Goal: Information Seeking & Learning: Find specific fact

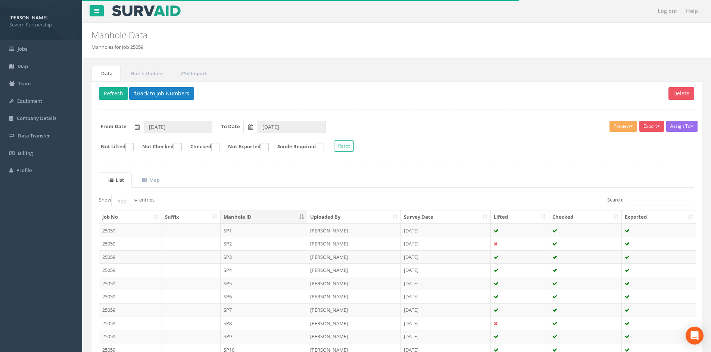
select select "100"
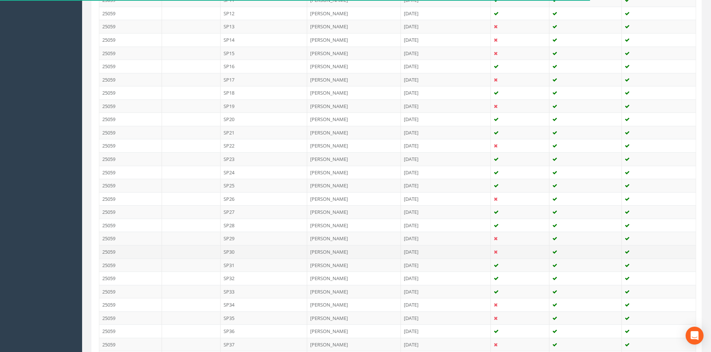
scroll to position [373, 0]
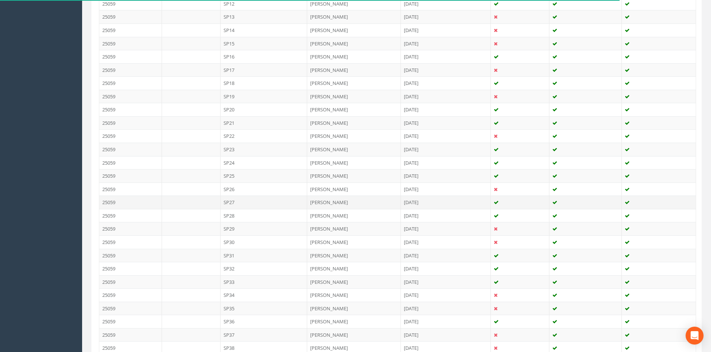
click at [263, 202] on td "SP27" at bounding box center [263, 202] width 87 height 13
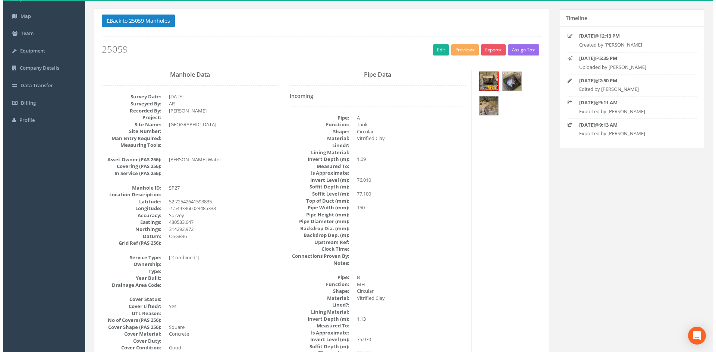
scroll to position [37, 0]
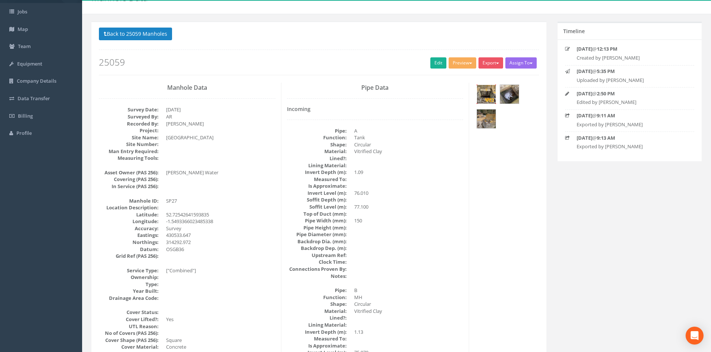
click at [493, 92] on img at bounding box center [486, 94] width 19 height 19
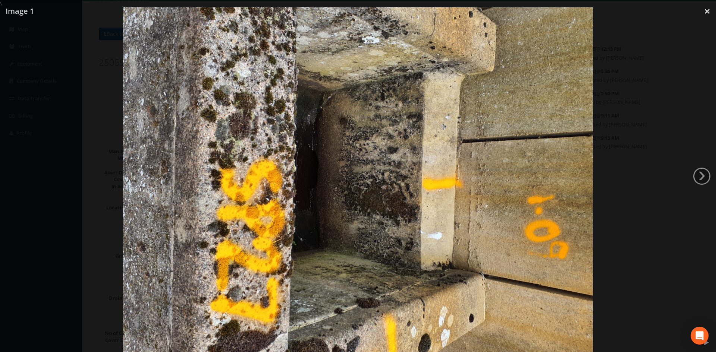
click at [635, 105] on div at bounding box center [358, 183] width 716 height 352
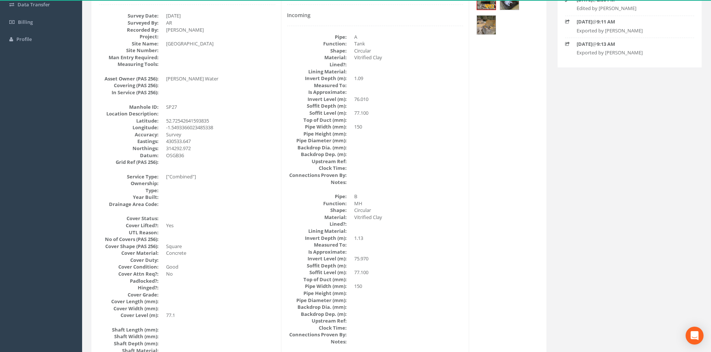
scroll to position [0, 0]
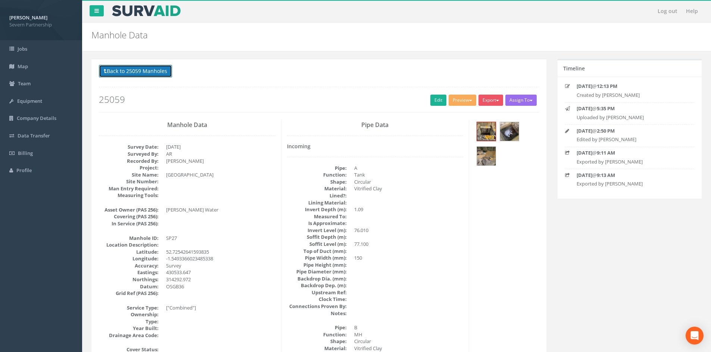
click at [154, 70] on button "Back to 25059 Manholes" at bounding box center [135, 71] width 73 height 13
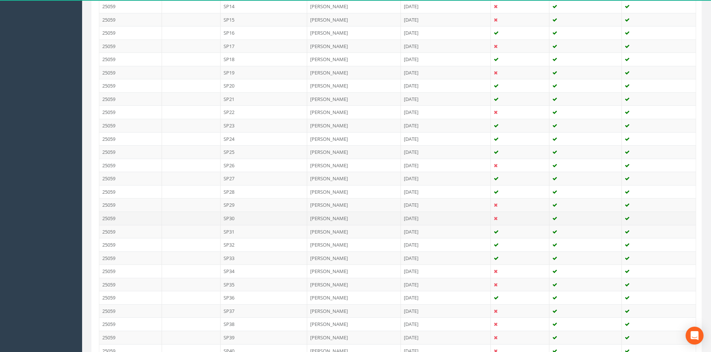
scroll to position [410, 0]
click at [245, 189] on td "SP29" at bounding box center [263, 191] width 87 height 13
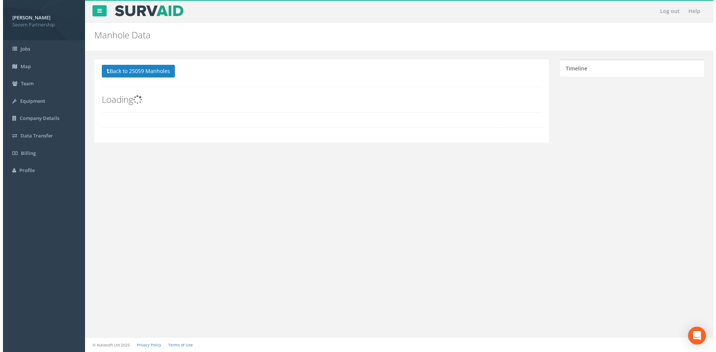
scroll to position [0, 0]
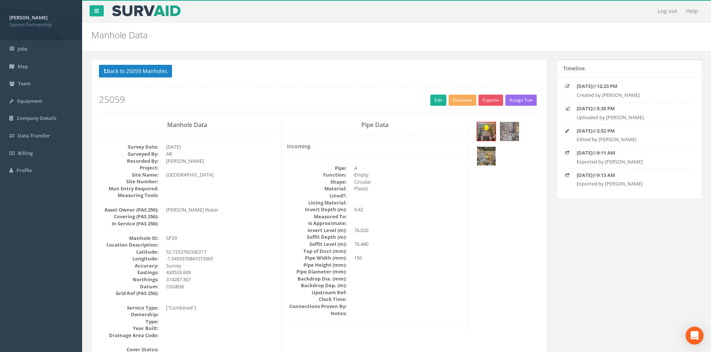
click at [484, 153] on img at bounding box center [486, 156] width 19 height 19
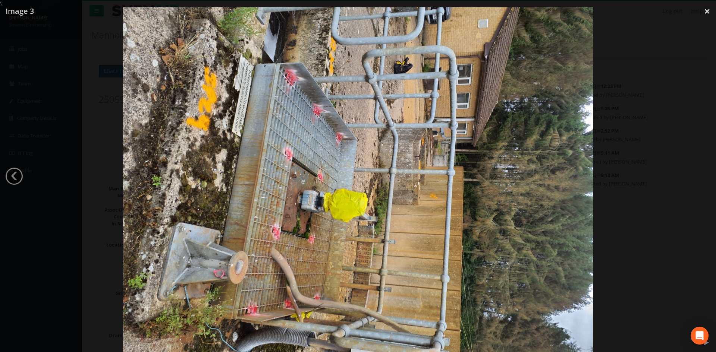
click at [604, 147] on div at bounding box center [358, 183] width 716 height 352
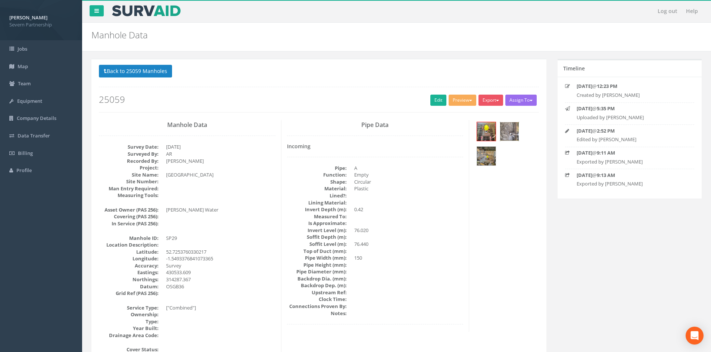
click at [511, 133] on img at bounding box center [509, 131] width 19 height 19
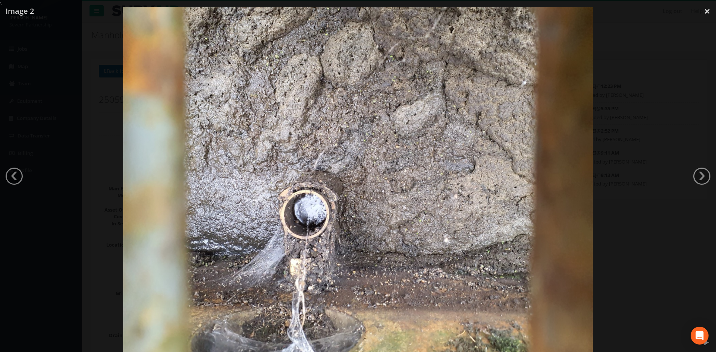
click at [626, 120] on div at bounding box center [358, 183] width 716 height 352
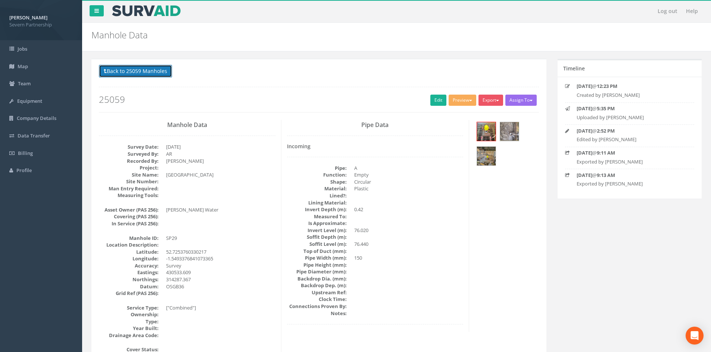
click at [138, 70] on button "Back to 25059 Manholes" at bounding box center [135, 71] width 73 height 13
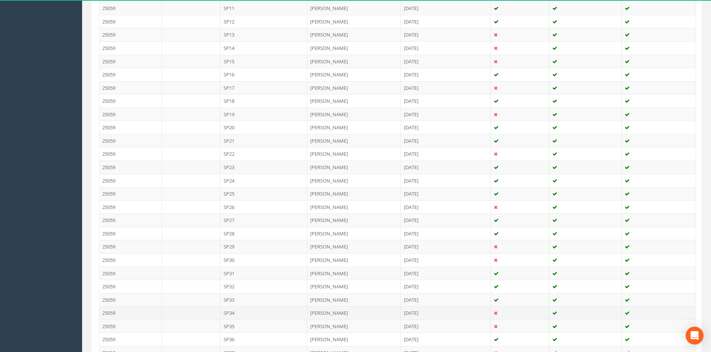
scroll to position [373, 0]
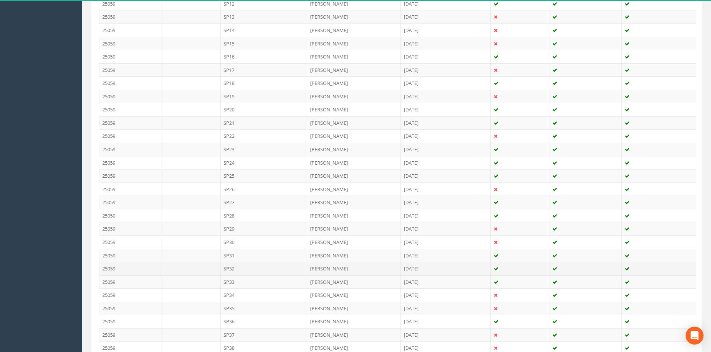
click at [263, 272] on td "SP32" at bounding box center [263, 268] width 87 height 13
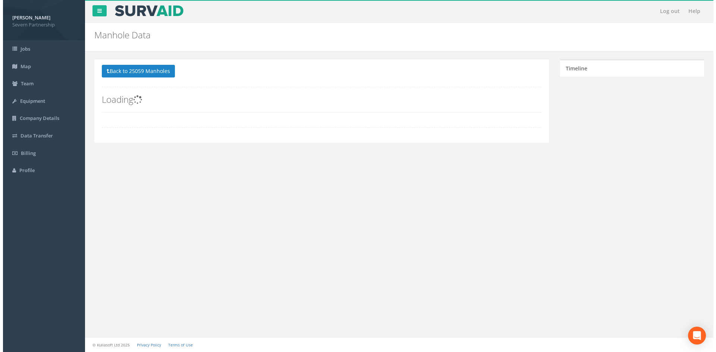
scroll to position [0, 0]
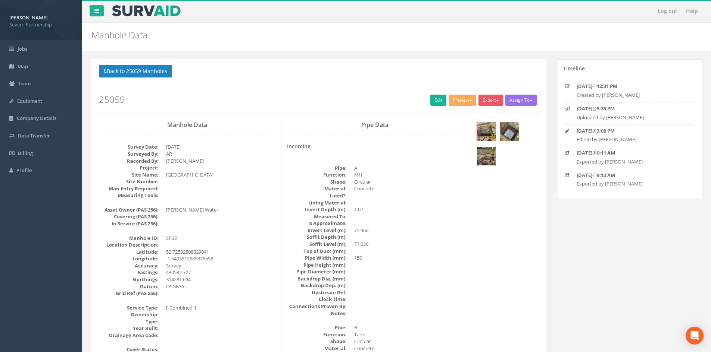
click at [487, 162] on img at bounding box center [486, 156] width 19 height 19
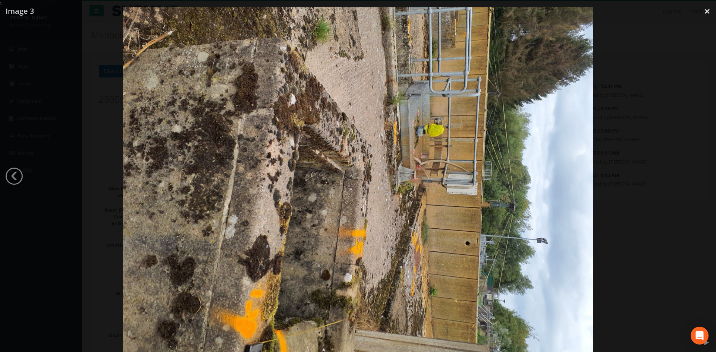
click at [630, 142] on div at bounding box center [358, 183] width 716 height 352
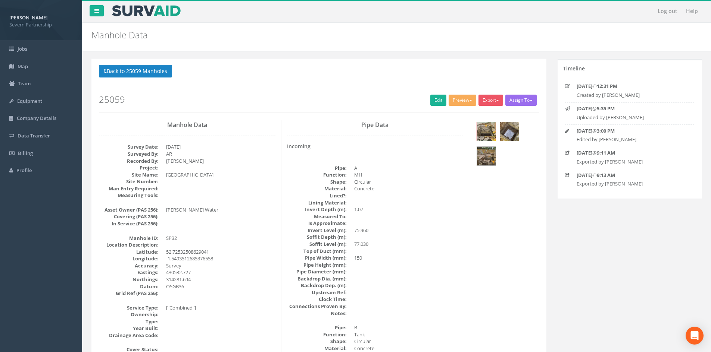
click at [510, 135] on img at bounding box center [509, 131] width 19 height 19
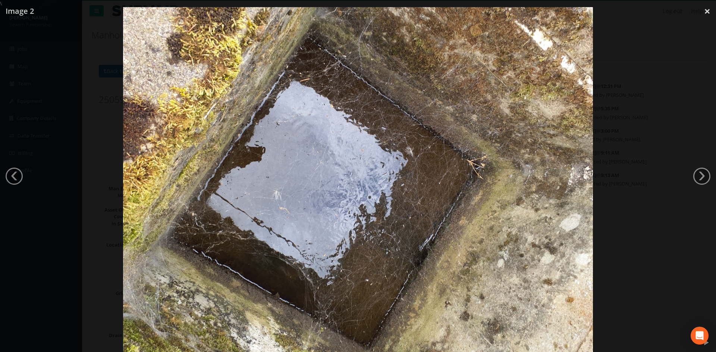
click at [656, 124] on div at bounding box center [358, 183] width 716 height 352
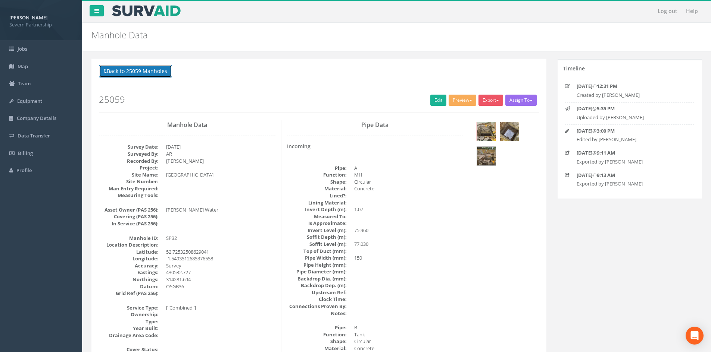
click at [159, 73] on button "Back to 25059 Manholes" at bounding box center [135, 71] width 73 height 13
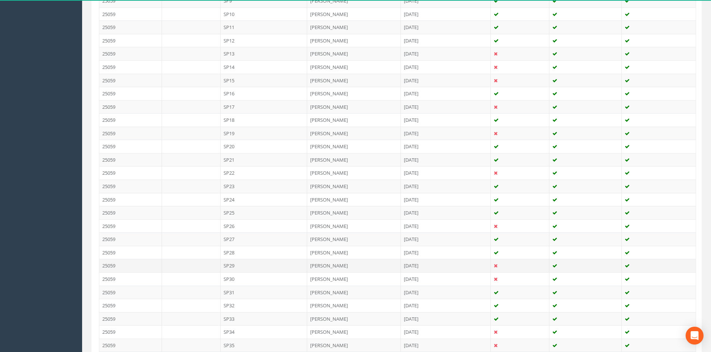
scroll to position [373, 0]
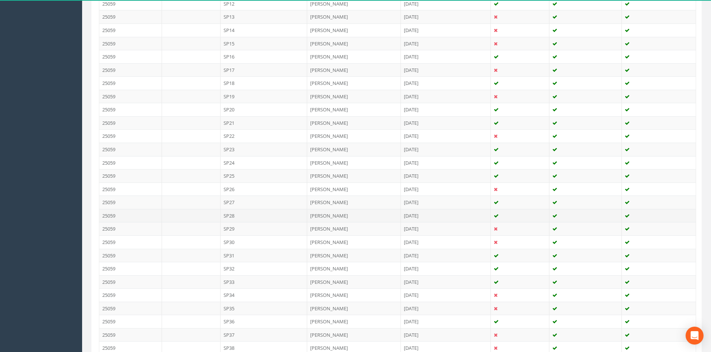
click at [251, 218] on td "SP28" at bounding box center [263, 215] width 87 height 13
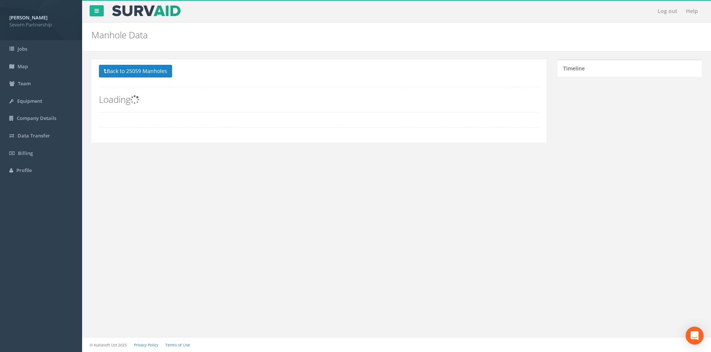
scroll to position [0, 0]
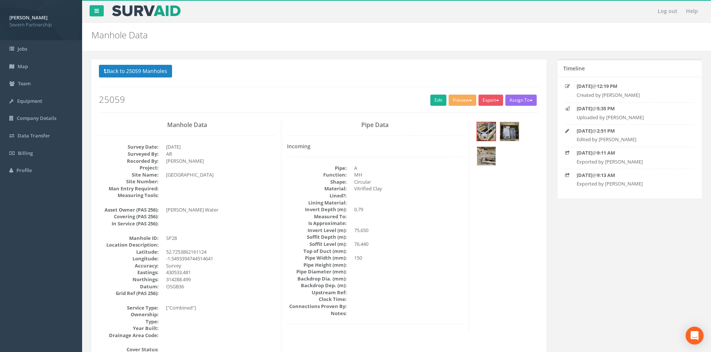
click at [488, 154] on img at bounding box center [486, 156] width 19 height 19
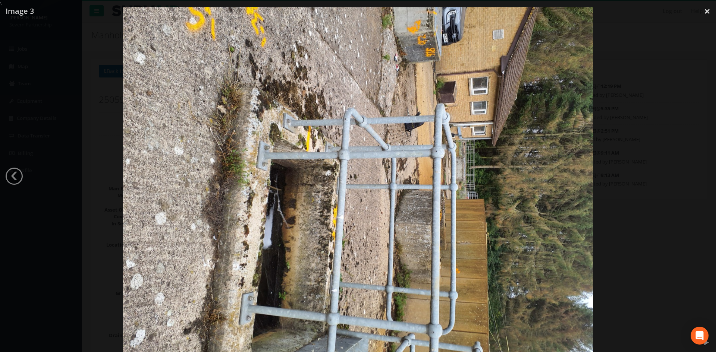
click at [667, 113] on div at bounding box center [358, 183] width 716 height 352
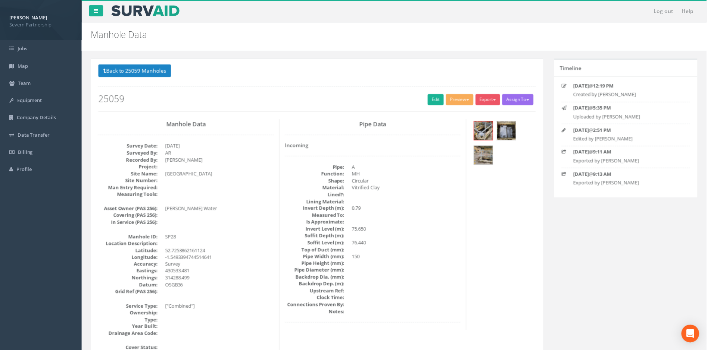
click at [504, 135] on img at bounding box center [509, 131] width 19 height 19
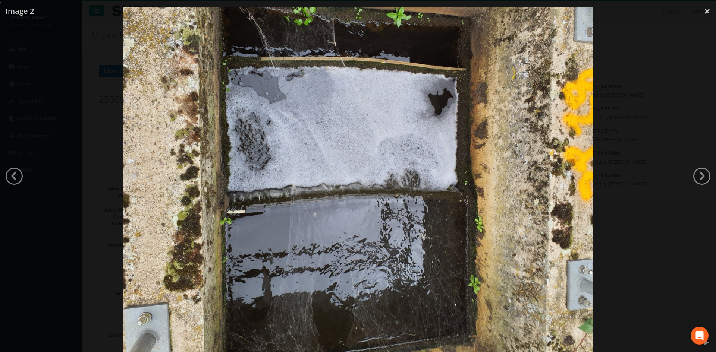
click at [649, 123] on div at bounding box center [358, 183] width 716 height 352
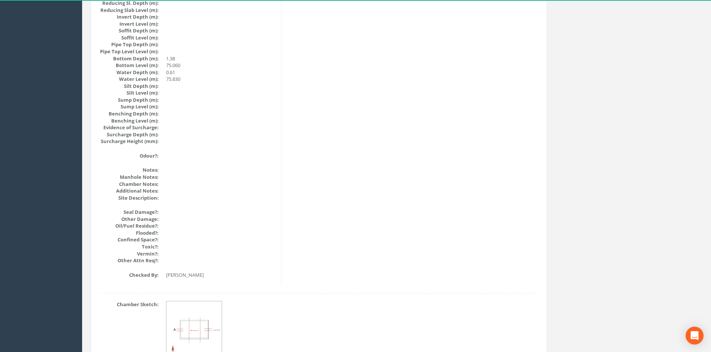
scroll to position [798, 0]
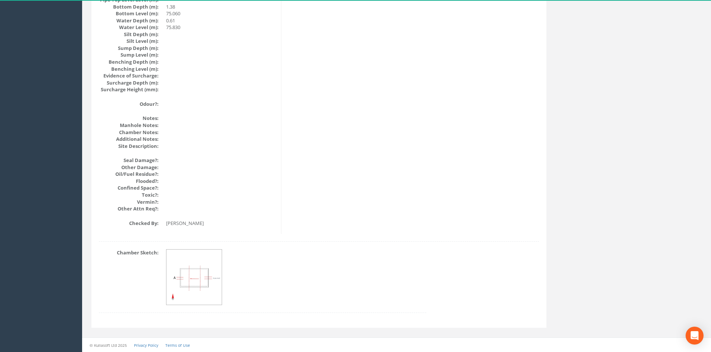
click at [211, 278] on img at bounding box center [194, 278] width 56 height 56
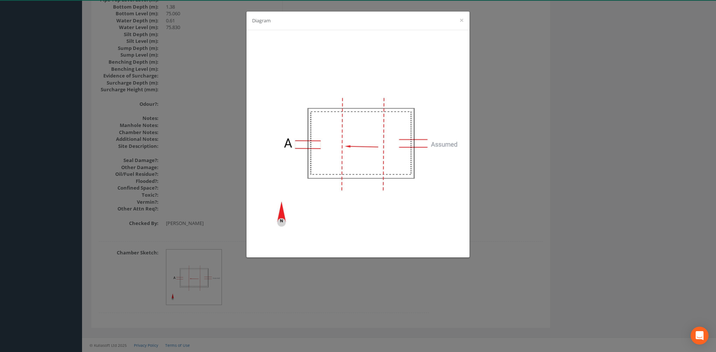
click at [570, 191] on div "Diagram ×" at bounding box center [358, 176] width 716 height 352
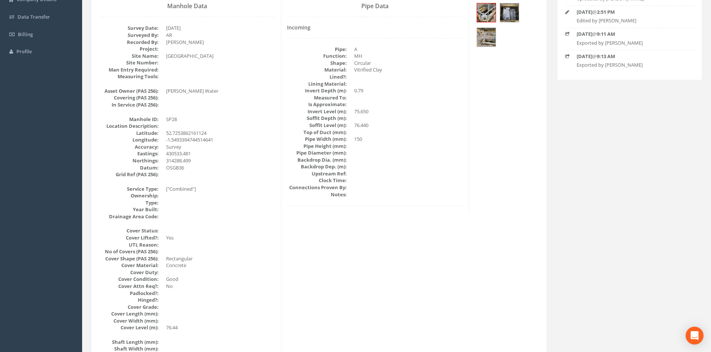
scroll to position [15, 0]
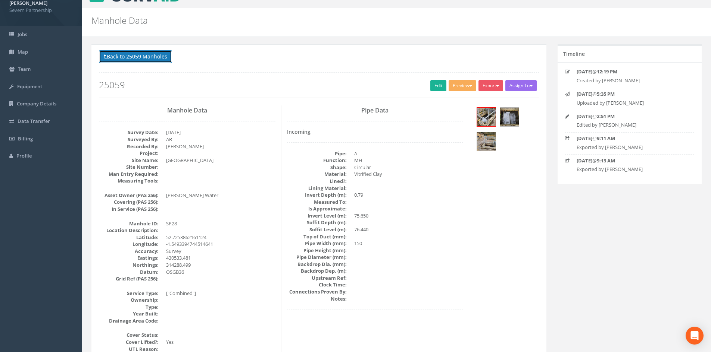
click at [167, 57] on button "Back to 25059 Manholes" at bounding box center [135, 56] width 73 height 13
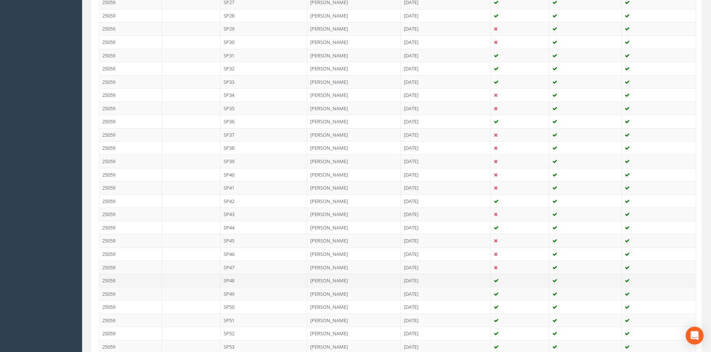
scroll to position [611, 0]
click at [261, 180] on td "SP43" at bounding box center [263, 176] width 87 height 13
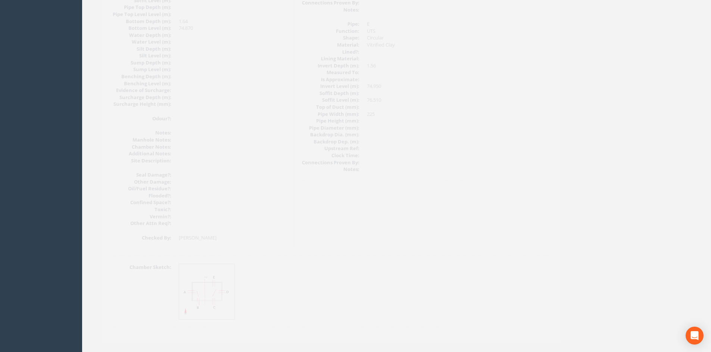
scroll to position [798, 0]
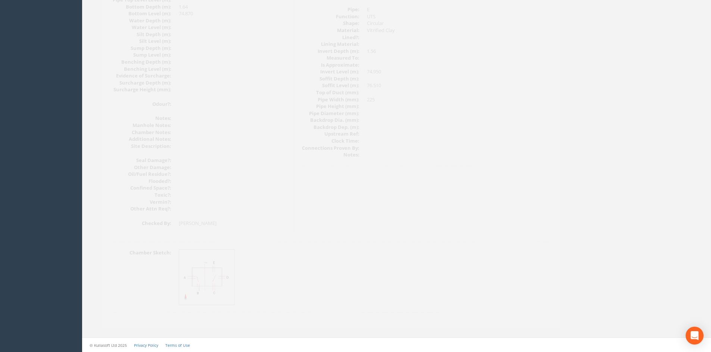
click at [192, 272] on img at bounding box center [194, 278] width 56 height 56
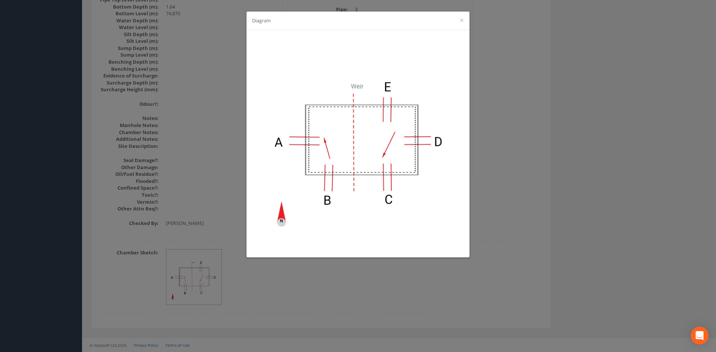
click at [652, 203] on div "Diagram ×" at bounding box center [358, 176] width 716 height 352
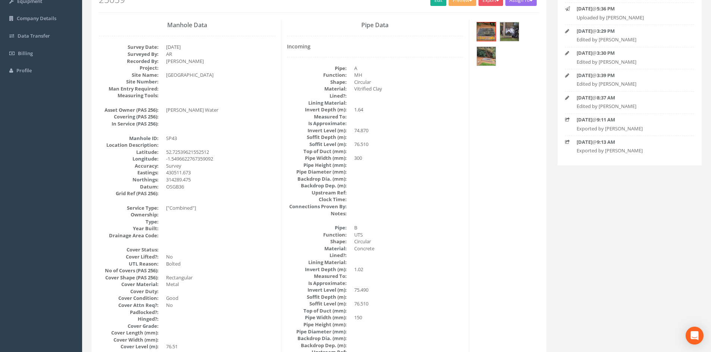
scroll to position [0, 0]
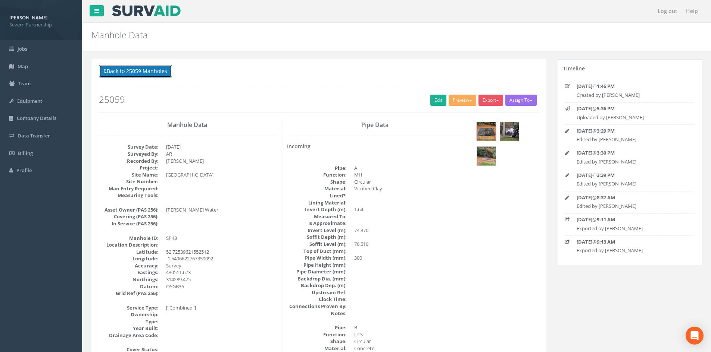
click at [142, 72] on button "Back to 25059 Manholes" at bounding box center [135, 71] width 73 height 13
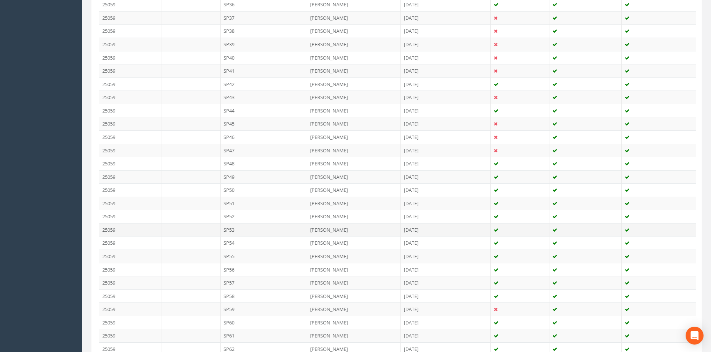
scroll to position [709, 0]
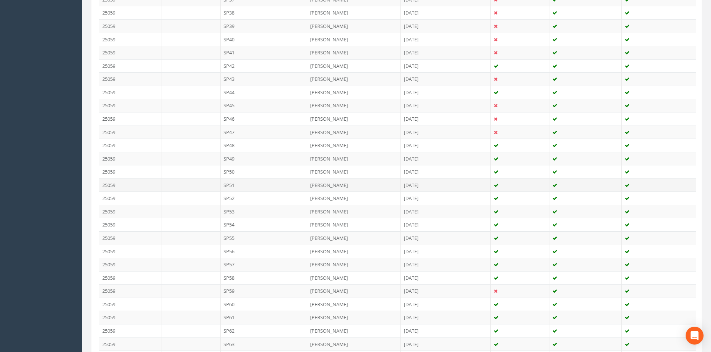
click at [248, 179] on td "SP51" at bounding box center [263, 185] width 87 height 13
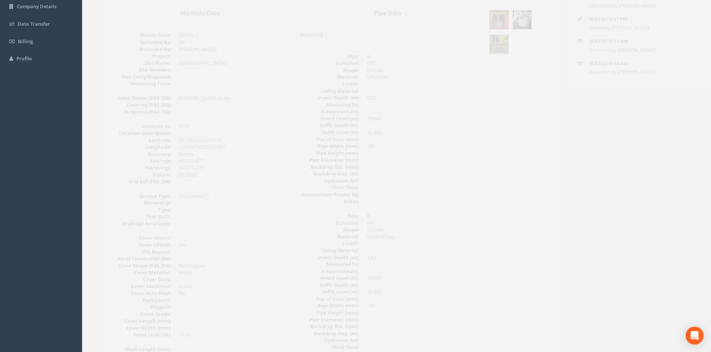
scroll to position [0, 0]
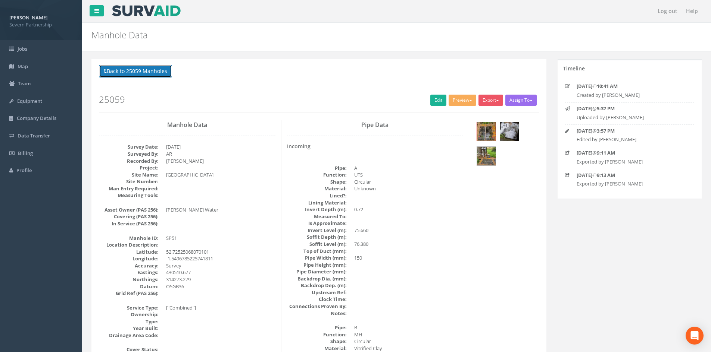
click at [151, 74] on button "Back to 25059 Manholes" at bounding box center [135, 71] width 73 height 13
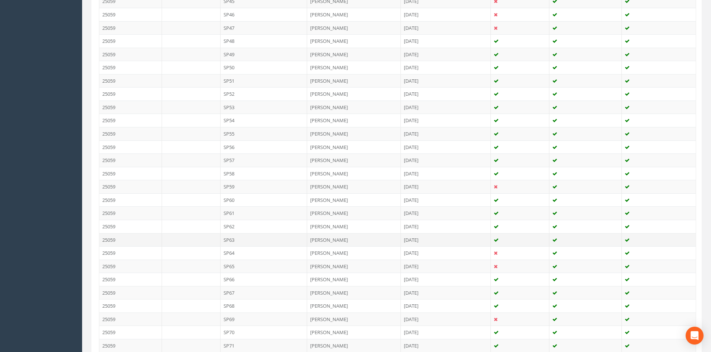
scroll to position [709, 0]
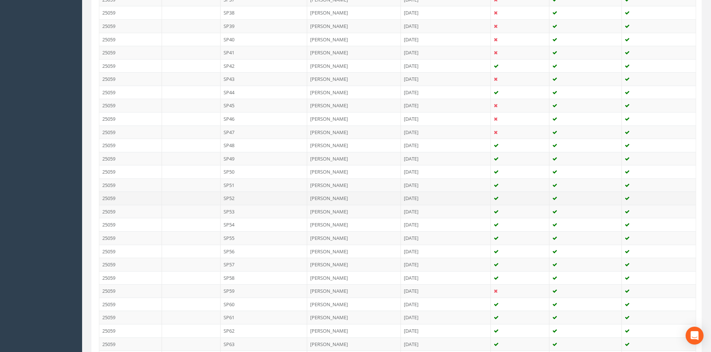
click at [263, 196] on td "SP52" at bounding box center [263, 198] width 87 height 13
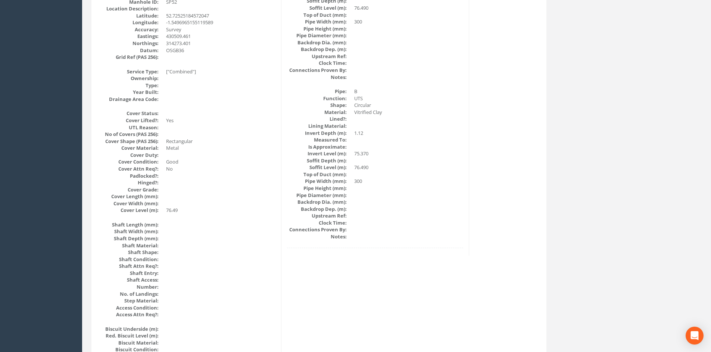
scroll to position [0, 0]
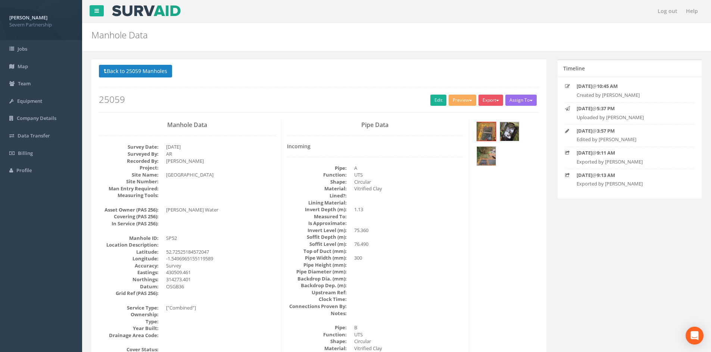
click at [180, 70] on p "Back to 25059 Manholes Back to Map" at bounding box center [319, 72] width 440 height 15
click at [167, 68] on button "Back to 25059 Manholes" at bounding box center [135, 71] width 73 height 13
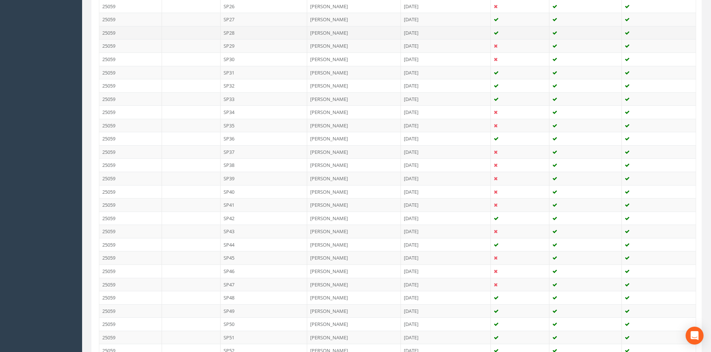
scroll to position [559, 0]
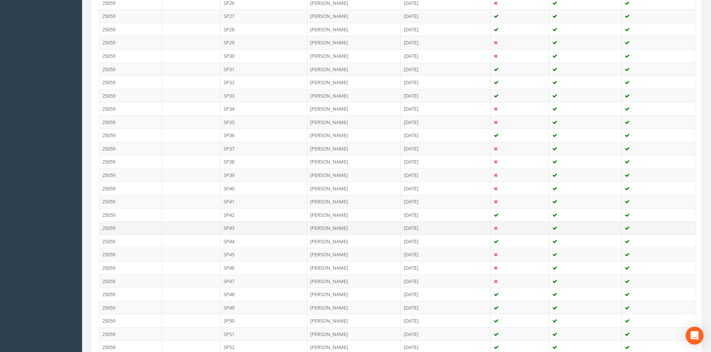
click at [272, 224] on td "SP43" at bounding box center [263, 228] width 87 height 13
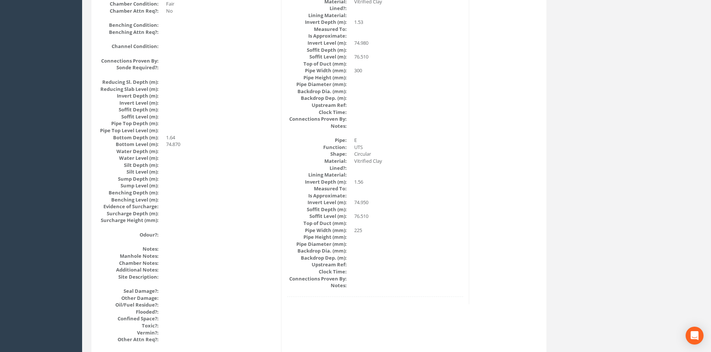
scroll to position [798, 0]
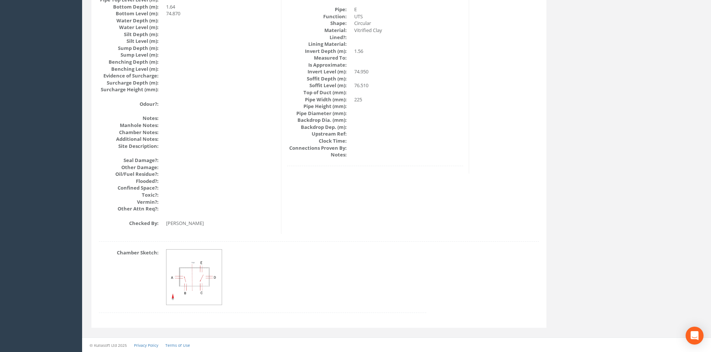
click at [294, 103] on dt "Pipe Width (mm):" at bounding box center [317, 99] width 60 height 7
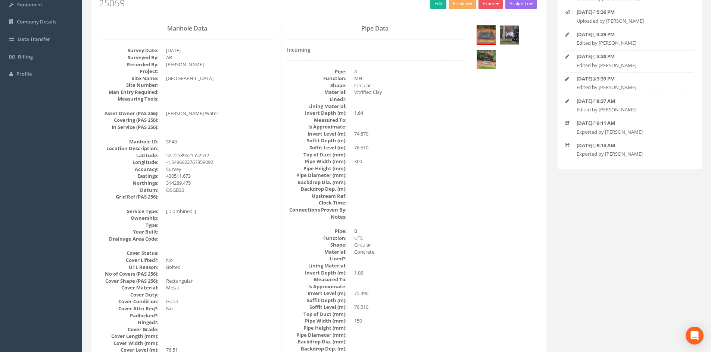
scroll to position [0, 0]
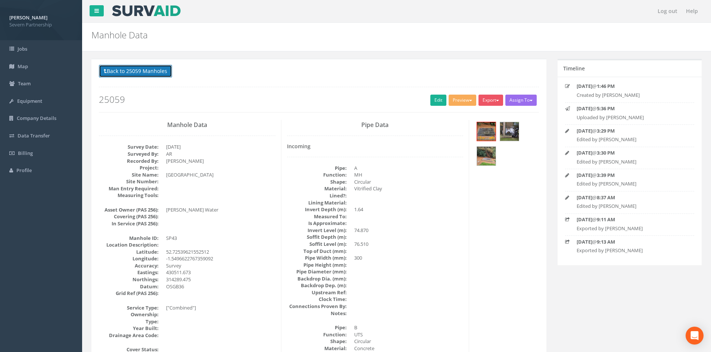
click at [148, 70] on button "Back to 25059 Manholes" at bounding box center [135, 71] width 73 height 13
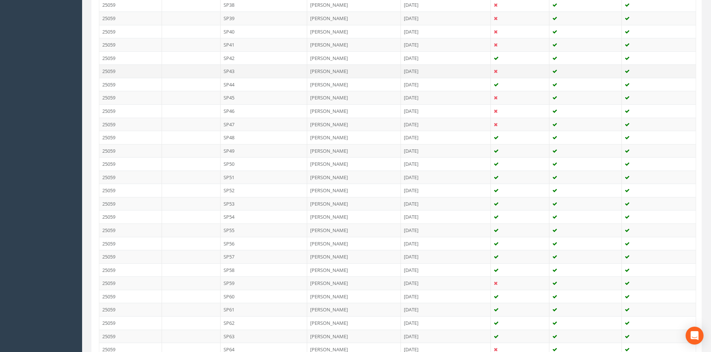
scroll to position [821, 0]
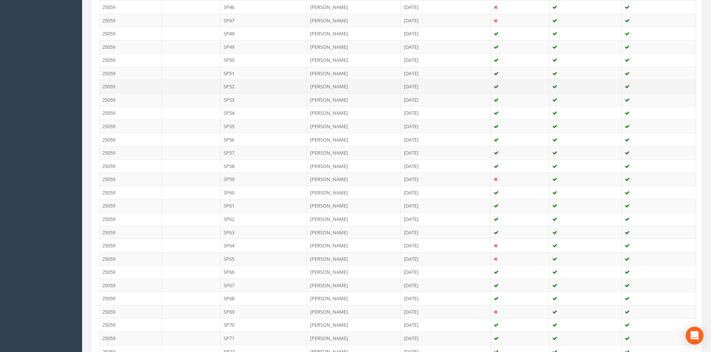
click at [238, 87] on td "SP52" at bounding box center [263, 86] width 87 height 13
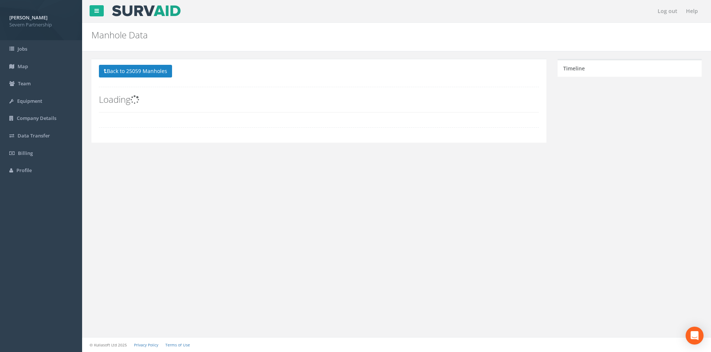
scroll to position [0, 0]
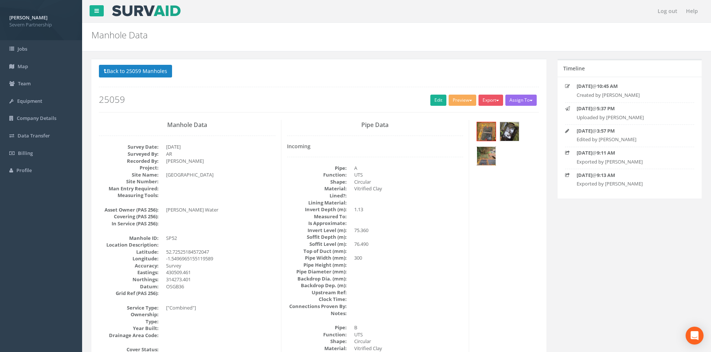
click at [493, 154] on img at bounding box center [486, 156] width 19 height 19
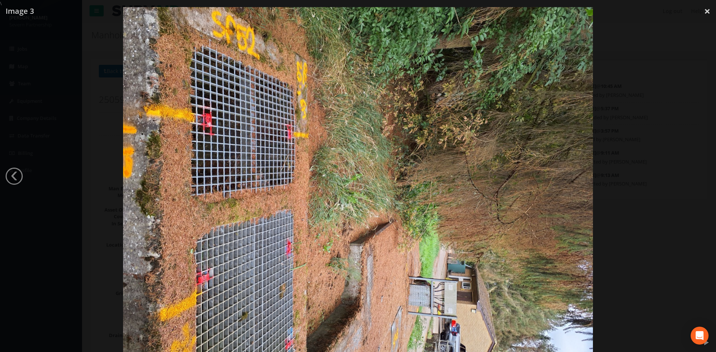
click at [615, 120] on div at bounding box center [358, 183] width 716 height 352
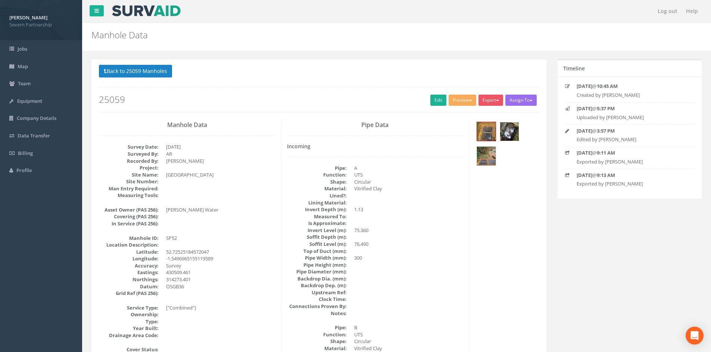
click at [513, 129] on img at bounding box center [509, 131] width 19 height 19
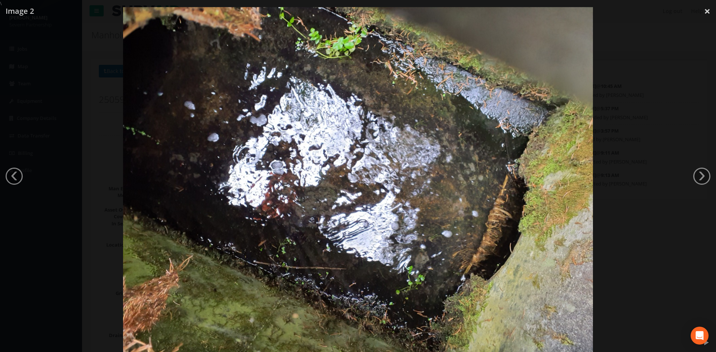
click at [641, 94] on div at bounding box center [358, 183] width 716 height 352
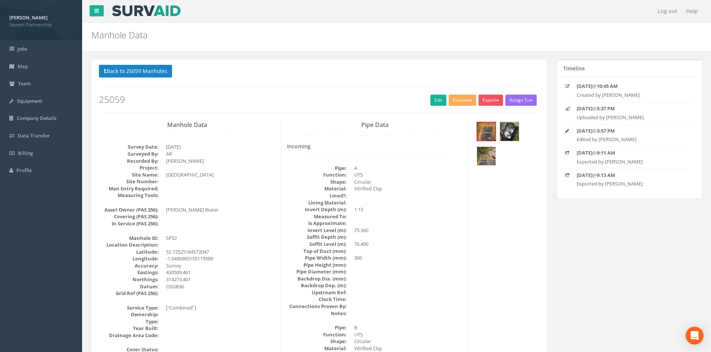
click at [489, 162] on img at bounding box center [486, 156] width 19 height 19
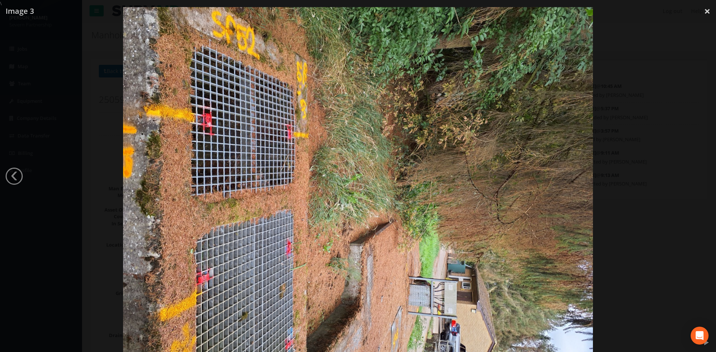
click at [666, 151] on div at bounding box center [358, 183] width 716 height 352
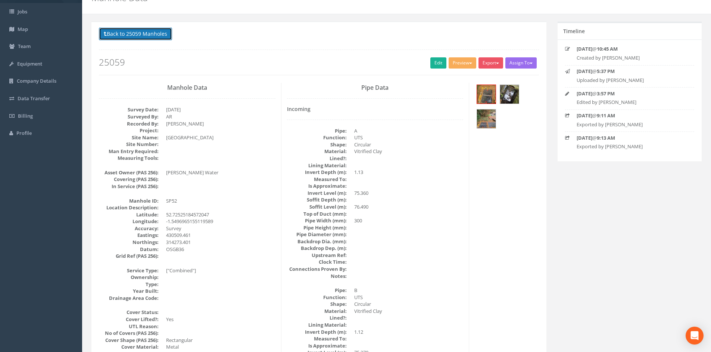
click at [153, 34] on button "Back to 25059 Manholes" at bounding box center [135, 34] width 73 height 13
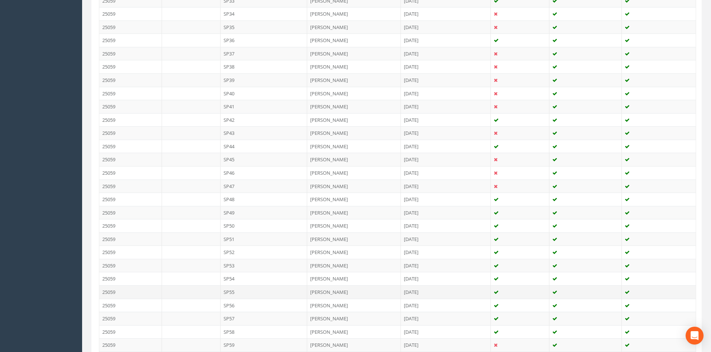
scroll to position [709, 0]
click at [245, 184] on td "SP51" at bounding box center [263, 185] width 87 height 13
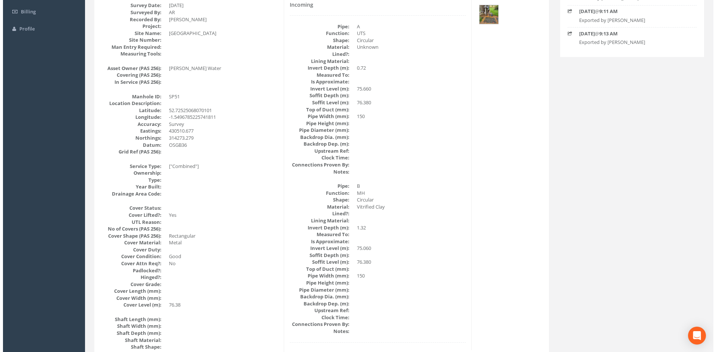
scroll to position [52, 0]
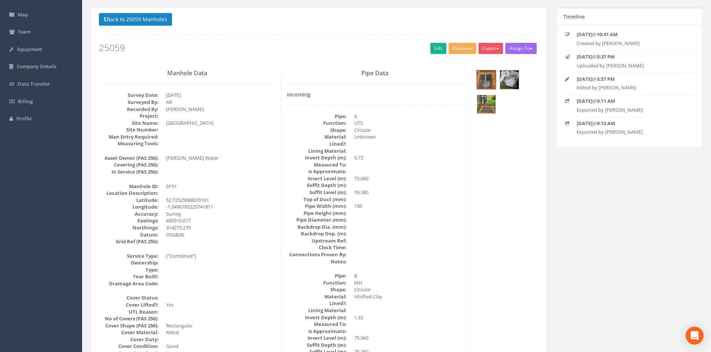
click at [485, 95] on img at bounding box center [486, 104] width 19 height 19
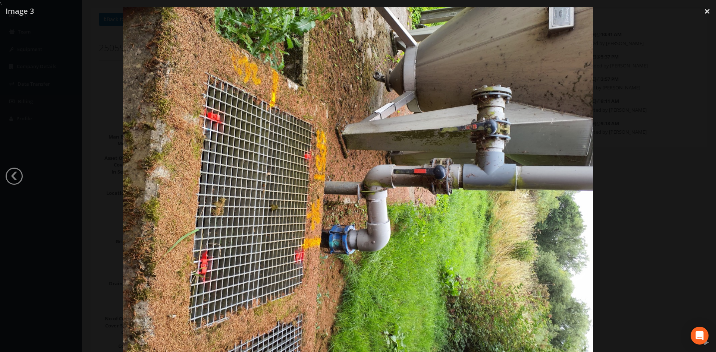
click at [617, 94] on div at bounding box center [358, 183] width 716 height 352
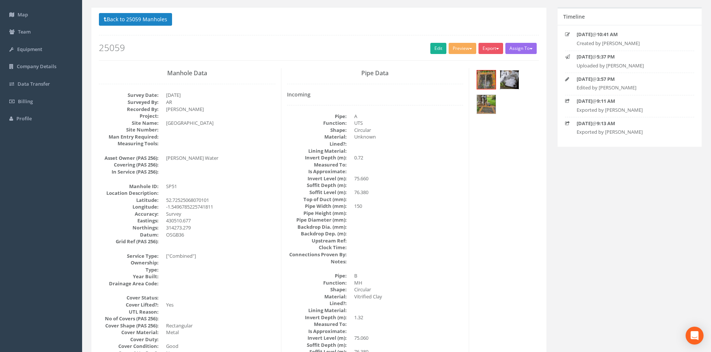
click at [504, 80] on img at bounding box center [509, 79] width 19 height 19
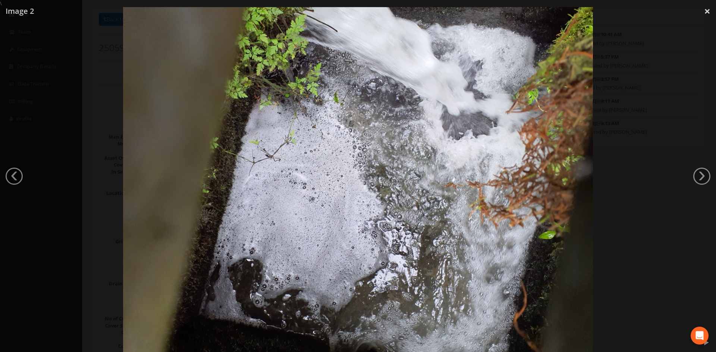
click at [649, 78] on div at bounding box center [358, 183] width 716 height 352
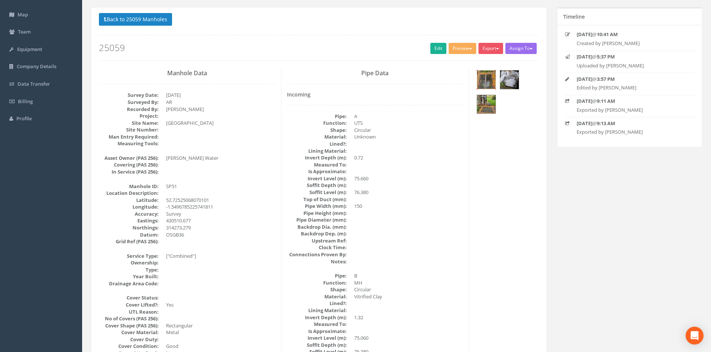
click at [484, 80] on img at bounding box center [486, 79] width 19 height 19
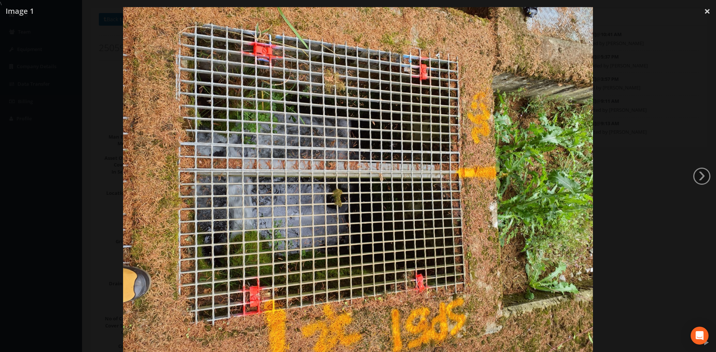
click at [616, 75] on div at bounding box center [358, 183] width 716 height 352
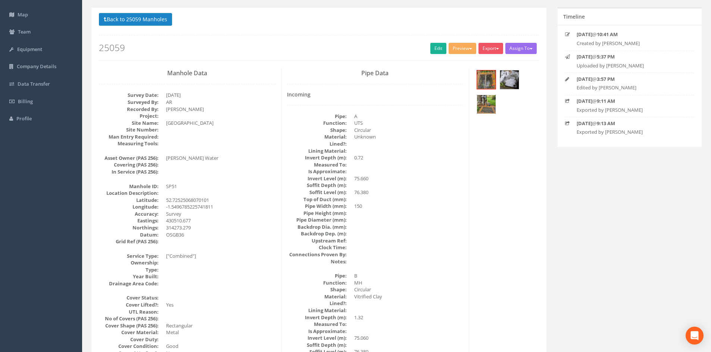
click at [489, 106] on img at bounding box center [486, 104] width 19 height 19
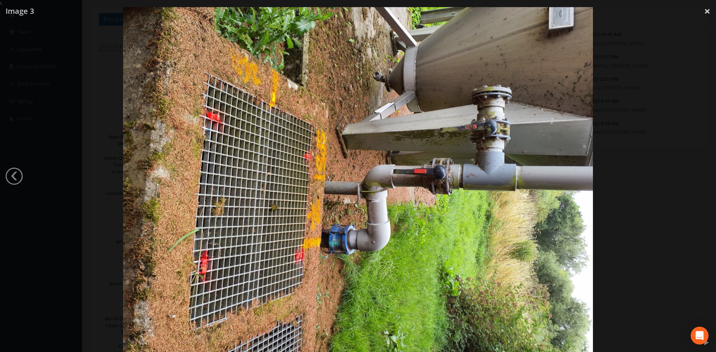
click at [643, 112] on div at bounding box center [358, 183] width 716 height 352
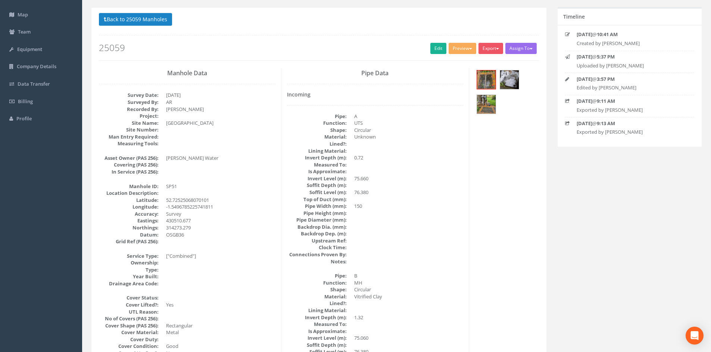
click at [520, 81] on div at bounding box center [506, 93] width 64 height 50
click at [515, 79] on img at bounding box center [509, 79] width 19 height 19
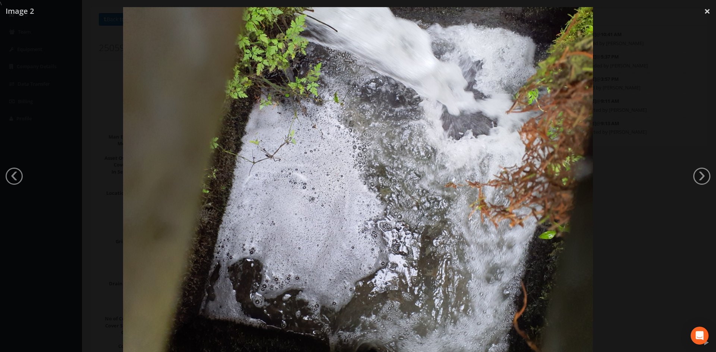
click at [649, 102] on div at bounding box center [358, 183] width 716 height 352
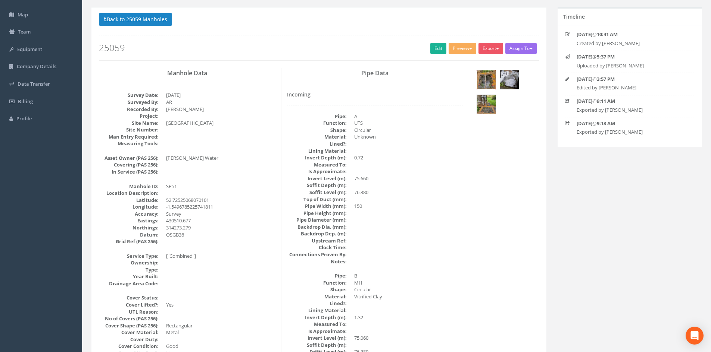
click at [486, 78] on img at bounding box center [486, 79] width 19 height 19
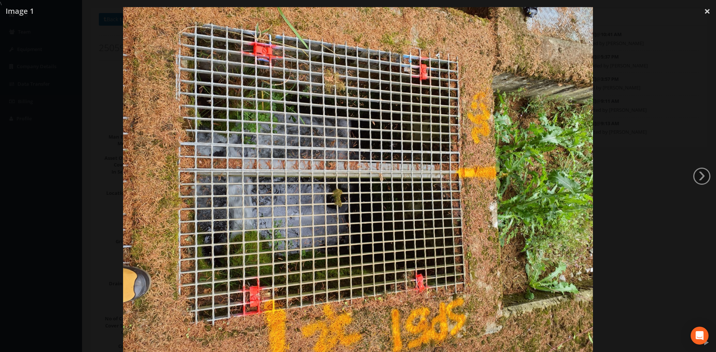
click at [680, 93] on div at bounding box center [358, 183] width 716 height 352
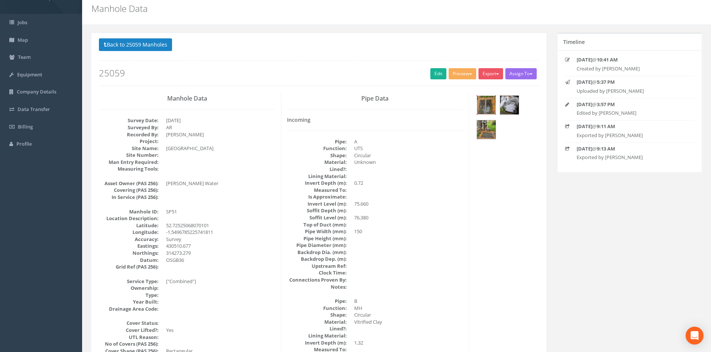
scroll to position [0, 0]
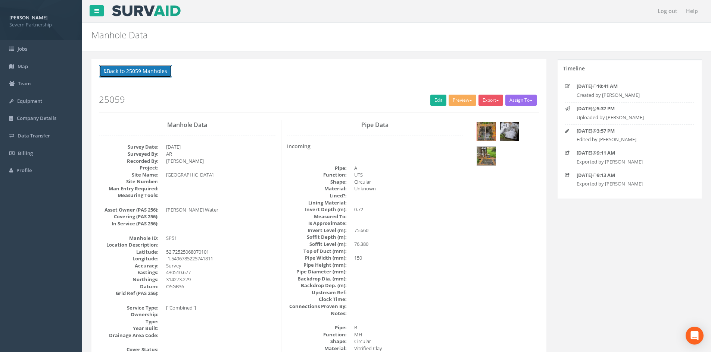
click at [154, 69] on button "Back to 25059 Manholes" at bounding box center [135, 71] width 73 height 13
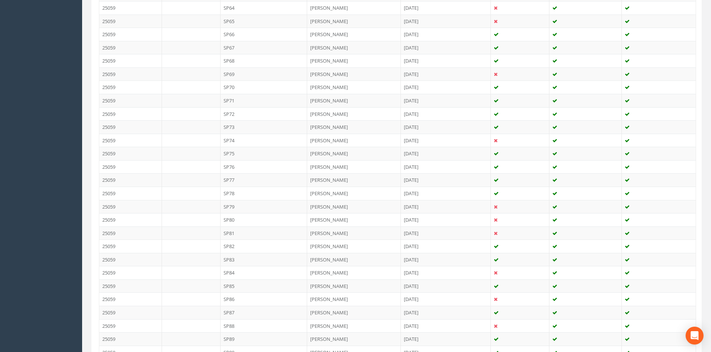
scroll to position [1007, 0]
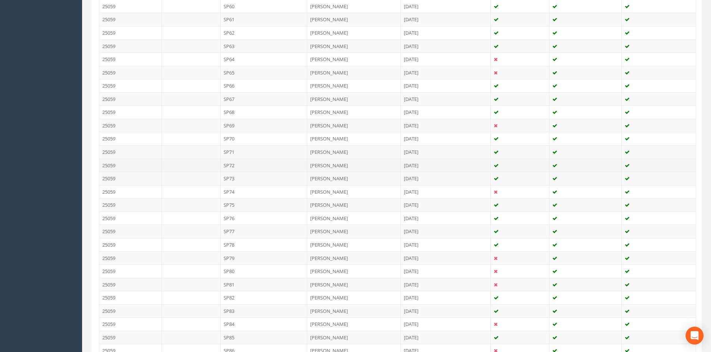
click at [239, 168] on td "SP72" at bounding box center [263, 165] width 87 height 13
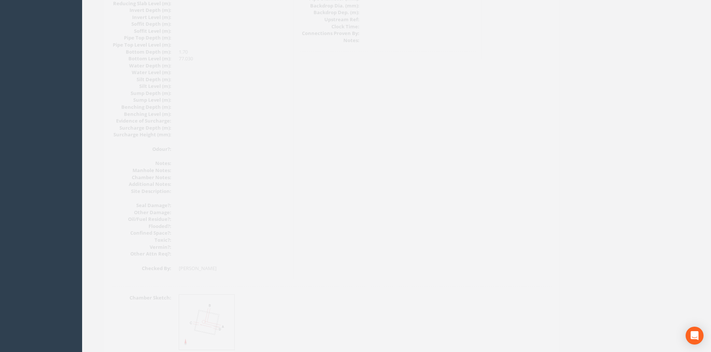
scroll to position [798, 0]
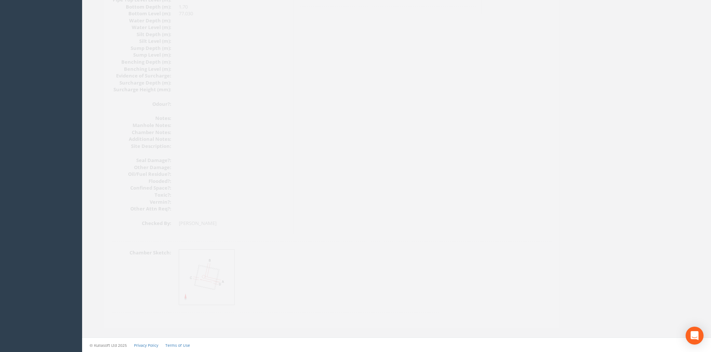
click at [205, 278] on img at bounding box center [194, 278] width 56 height 56
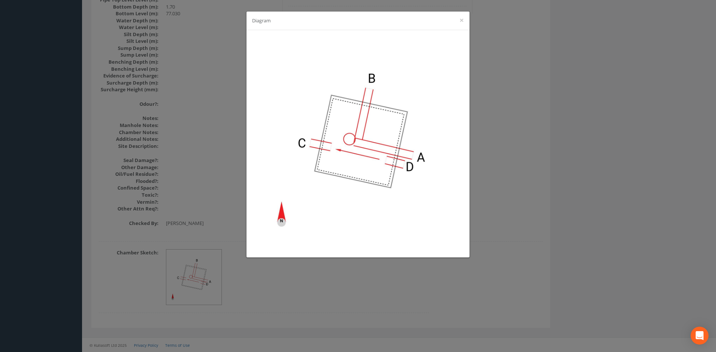
click at [537, 120] on div "Diagram ×" at bounding box center [358, 176] width 716 height 352
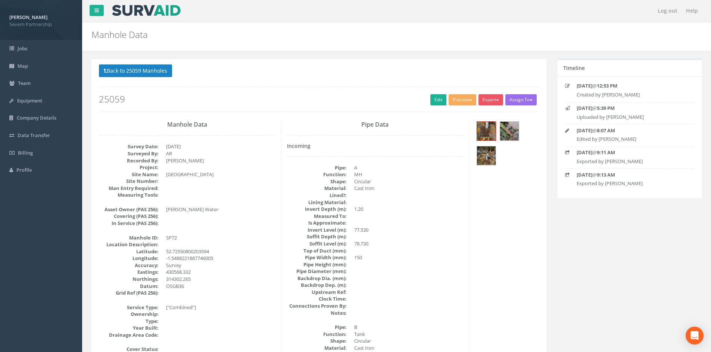
scroll to position [0, 0]
click at [173, 76] on p "Back to 25059 Manholes Back to Map" at bounding box center [319, 72] width 440 height 15
click at [170, 72] on button "Back to 25059 Manholes" at bounding box center [135, 71] width 73 height 13
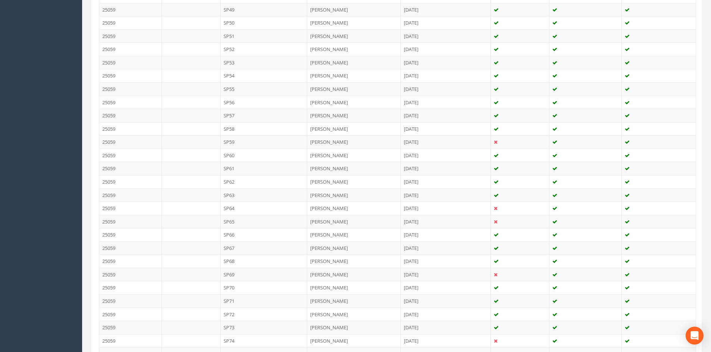
scroll to position [1007, 0]
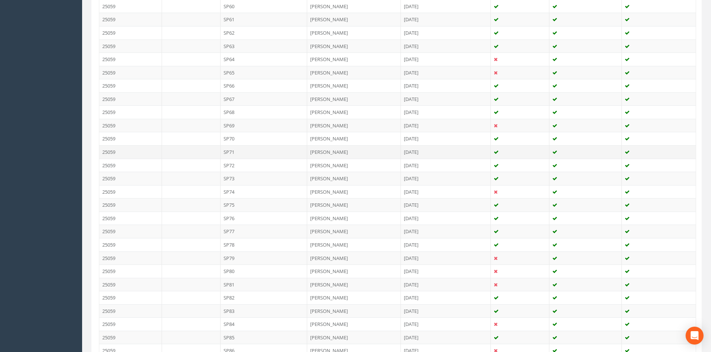
click at [242, 152] on td "SP71" at bounding box center [263, 151] width 87 height 13
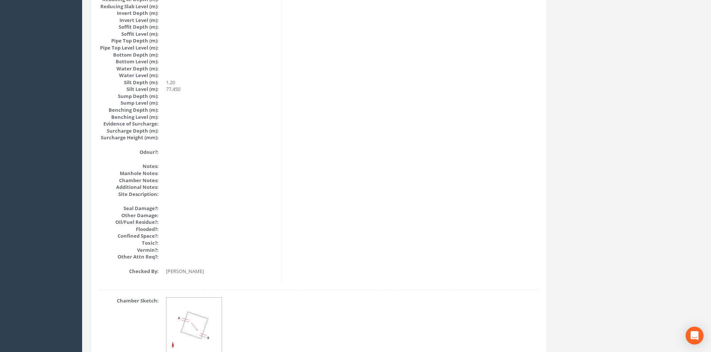
scroll to position [798, 0]
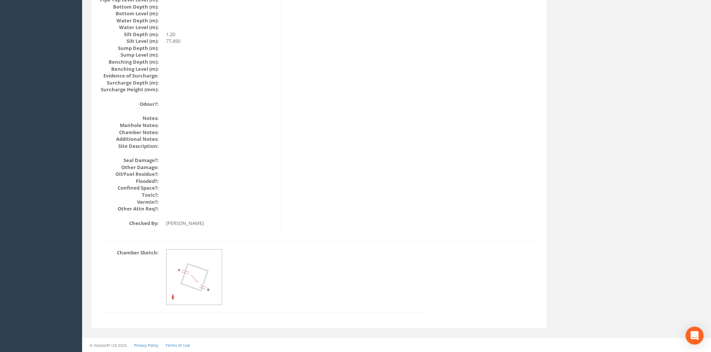
click at [207, 261] on img at bounding box center [194, 278] width 56 height 56
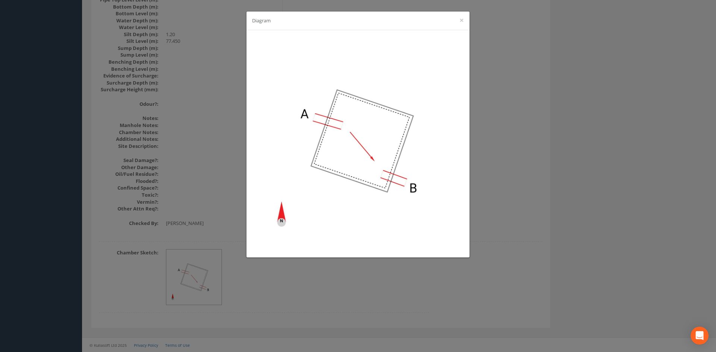
click at [565, 157] on div "Diagram ×" at bounding box center [358, 176] width 716 height 352
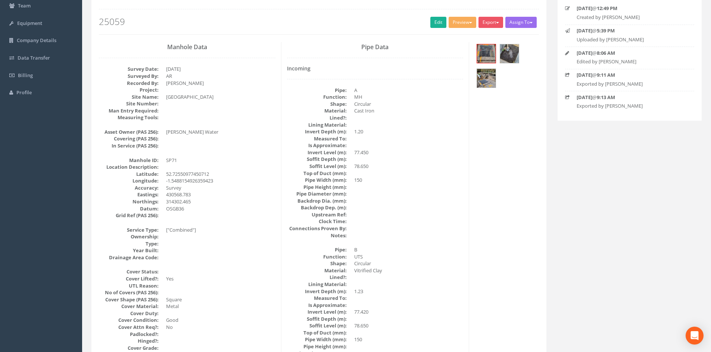
scroll to position [0, 0]
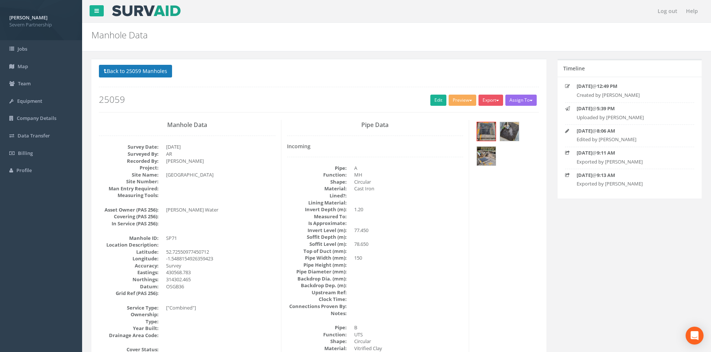
click at [169, 78] on p "Back to 25059 Manholes Back to Map" at bounding box center [319, 72] width 440 height 15
click at [166, 75] on button "Back to 25059 Manholes" at bounding box center [135, 71] width 73 height 13
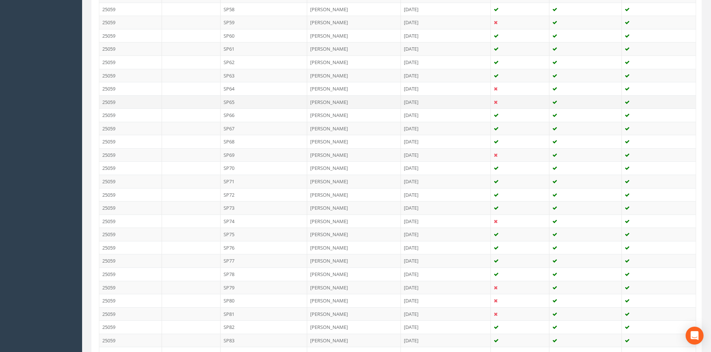
scroll to position [932, 0]
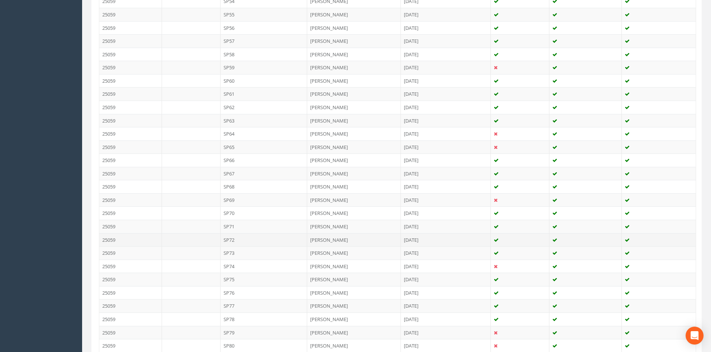
click at [244, 244] on td "SP72" at bounding box center [263, 239] width 87 height 13
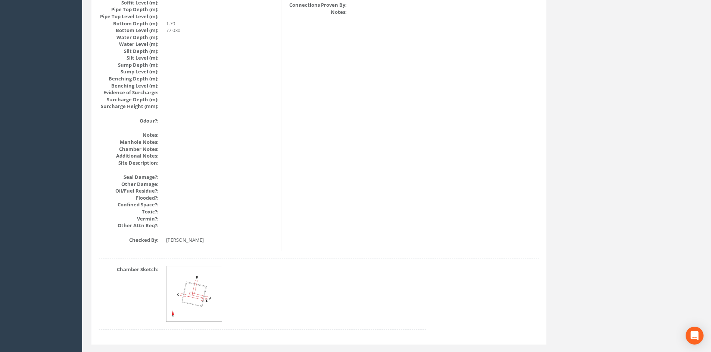
scroll to position [798, 0]
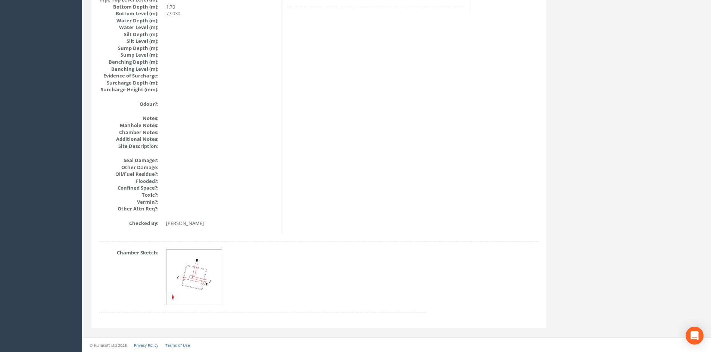
click at [220, 279] on img at bounding box center [194, 278] width 56 height 56
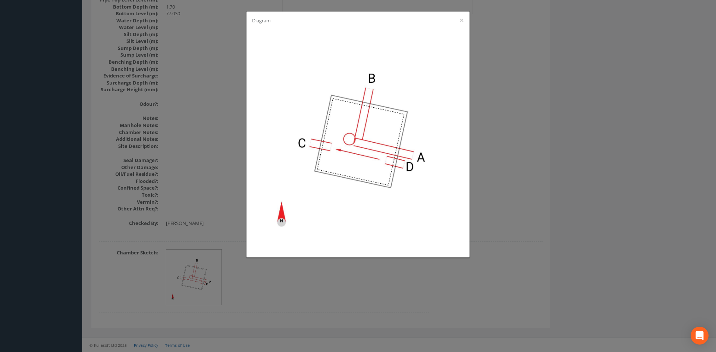
click at [658, 208] on div "Diagram ×" at bounding box center [358, 176] width 716 height 352
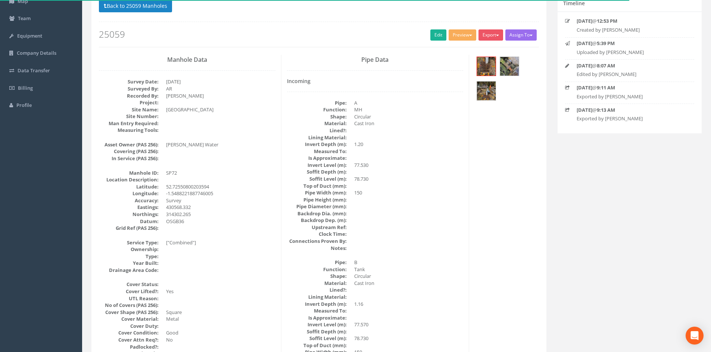
scroll to position [0, 0]
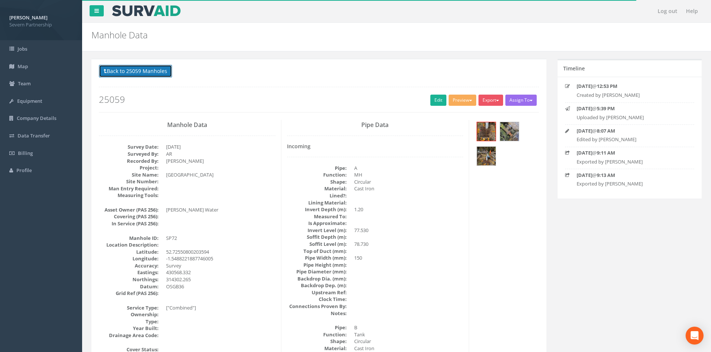
click at [150, 77] on button "Back to 25059 Manholes" at bounding box center [135, 71] width 73 height 13
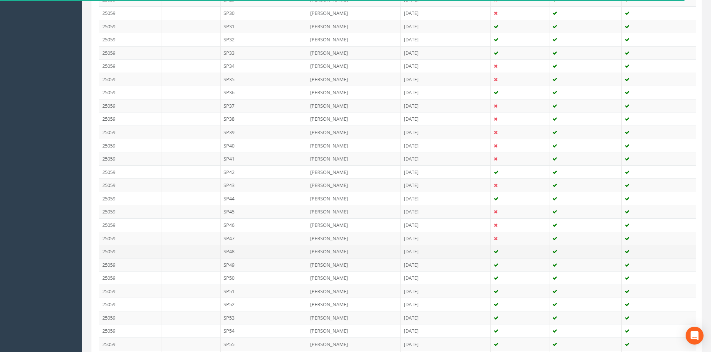
scroll to position [671, 0]
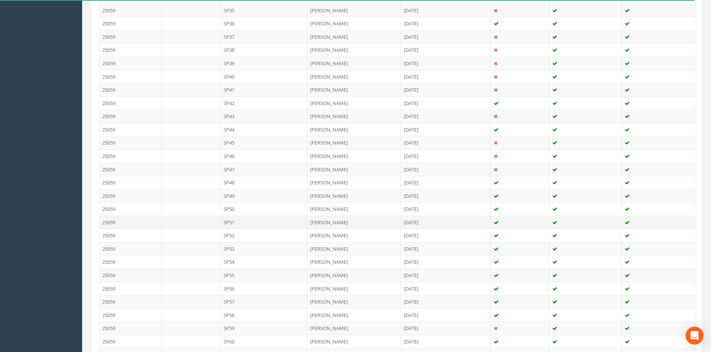
click at [253, 221] on td "SP51" at bounding box center [263, 222] width 87 height 13
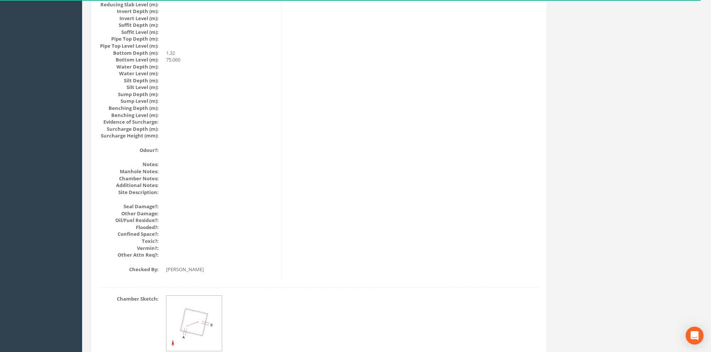
scroll to position [798, 0]
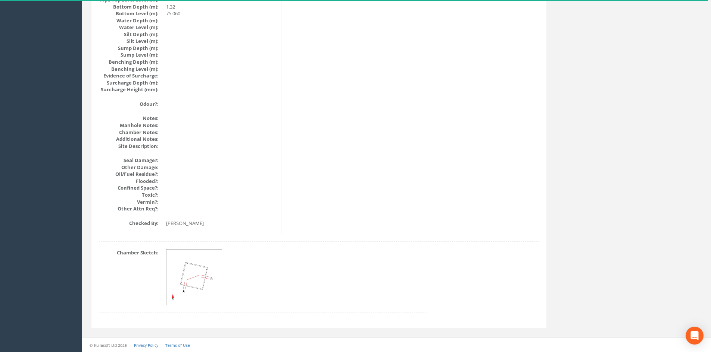
drag, startPoint x: 182, startPoint y: 176, endPoint x: 191, endPoint y: 173, distance: 9.3
click at [182, 176] on dd at bounding box center [220, 174] width 109 height 7
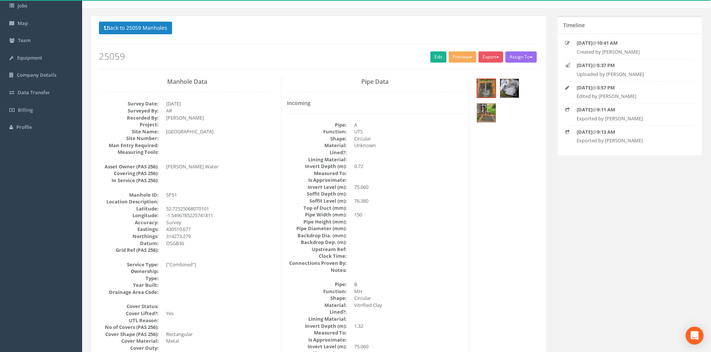
scroll to position [0, 0]
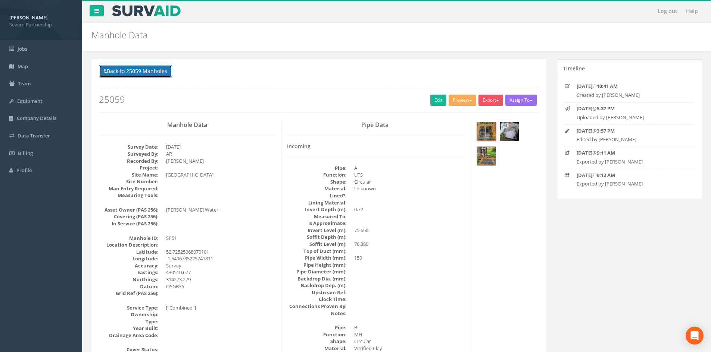
click at [132, 73] on button "Back to 25059 Manholes" at bounding box center [135, 71] width 73 height 13
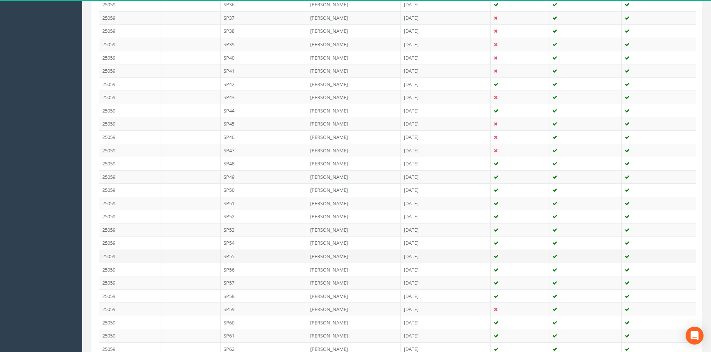
scroll to position [709, 0]
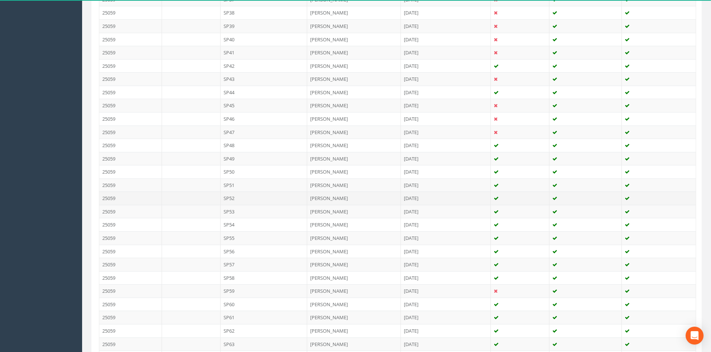
click at [253, 202] on td "SP52" at bounding box center [263, 198] width 87 height 13
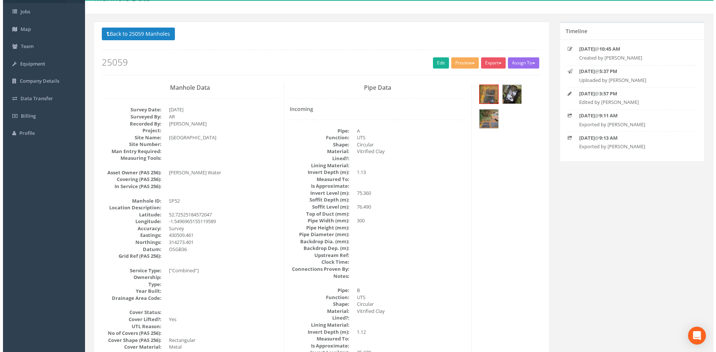
scroll to position [0, 0]
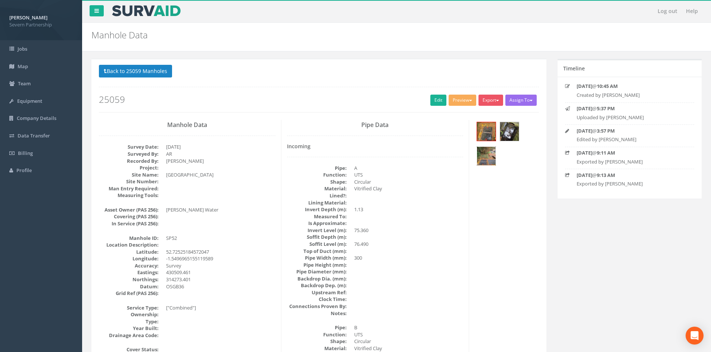
click at [483, 158] on img at bounding box center [486, 156] width 19 height 19
